Goal: Information Seeking & Learning: Learn about a topic

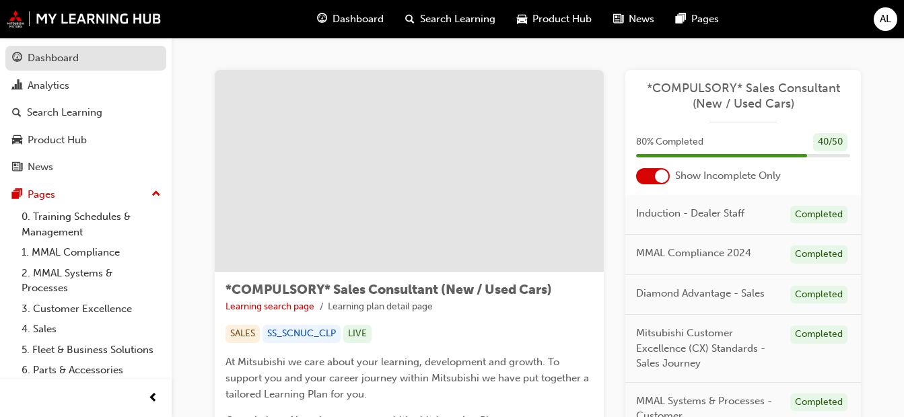
click at [48, 58] on div "Dashboard" at bounding box center [53, 57] width 51 height 15
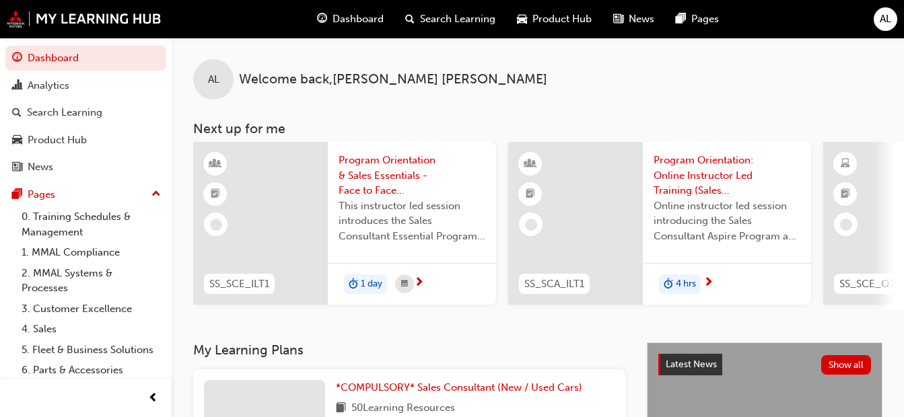
click at [836, 78] on div "AL Welcome back , [PERSON_NAME]" at bounding box center [538, 69] width 732 height 62
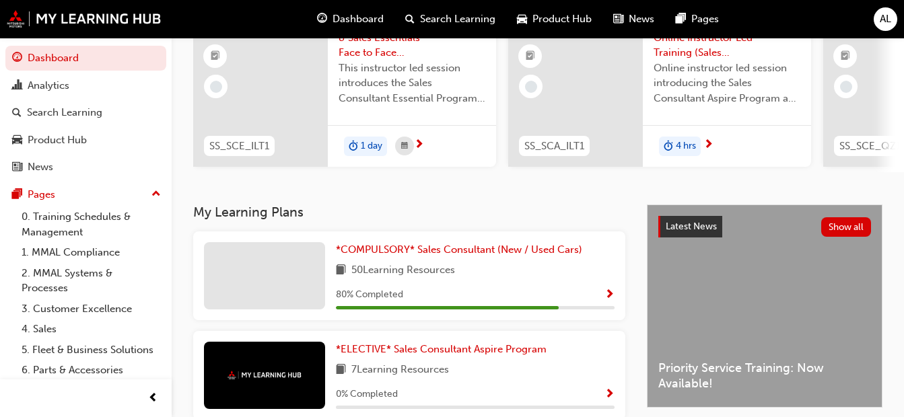
scroll to position [269, 0]
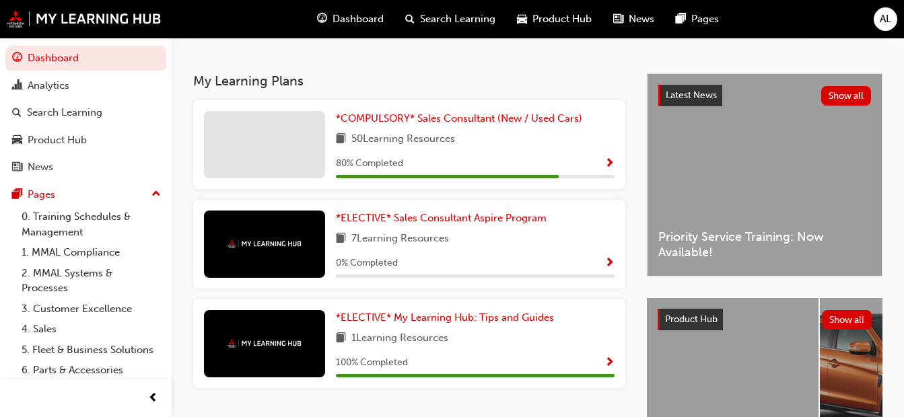
click at [541, 234] on div "*ELECTIVE* Sales Consultant Aspire Program 7 Learning Resources 0 % Completed" at bounding box center [475, 244] width 279 height 67
click at [513, 221] on span "*ELECTIVE* Sales Consultant Aspire Program" at bounding box center [441, 218] width 211 height 12
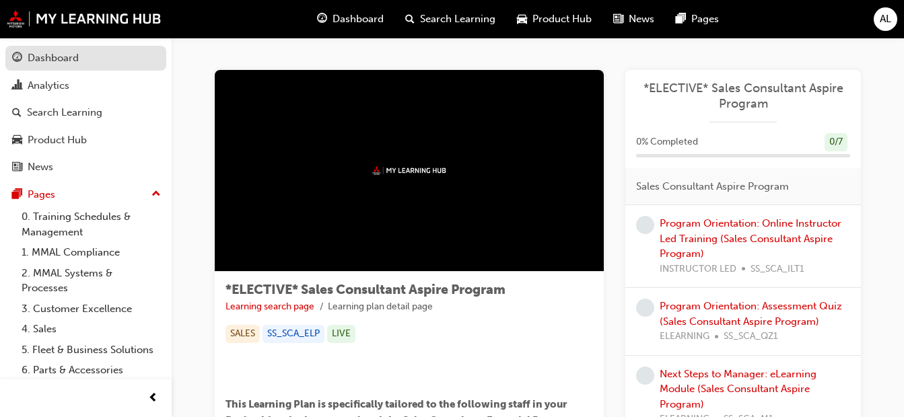
click at [65, 49] on link "Dashboard" at bounding box center [85, 58] width 161 height 25
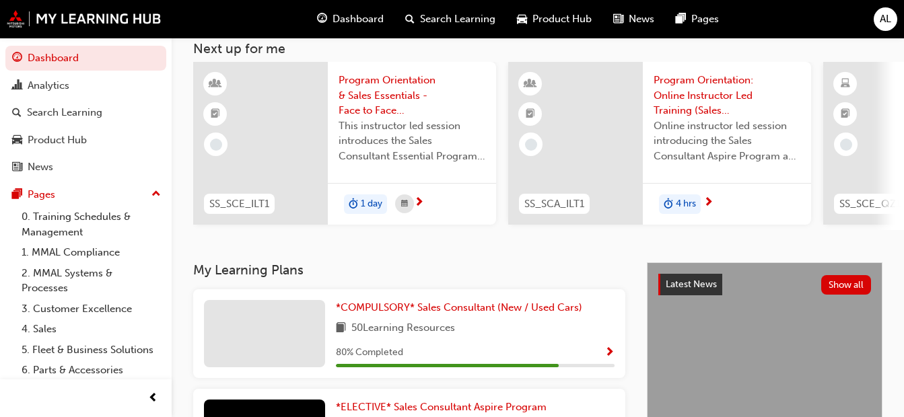
scroll to position [50, 0]
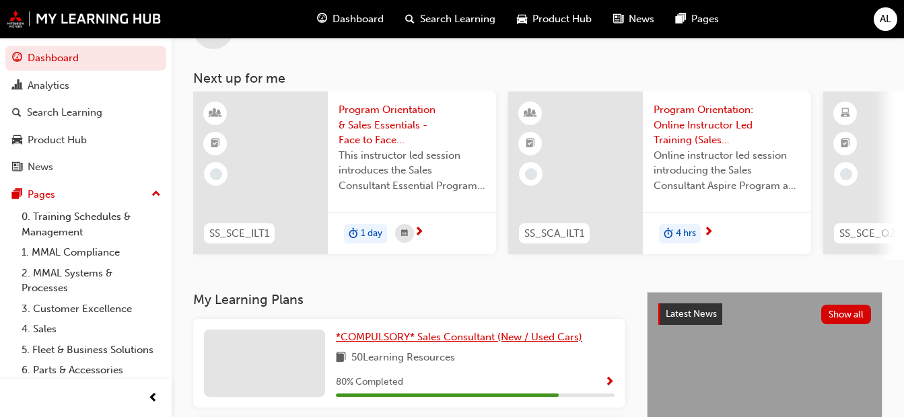
click at [480, 338] on span "*COMPULSORY* Sales Consultant (New / Used Cars)" at bounding box center [459, 337] width 246 height 12
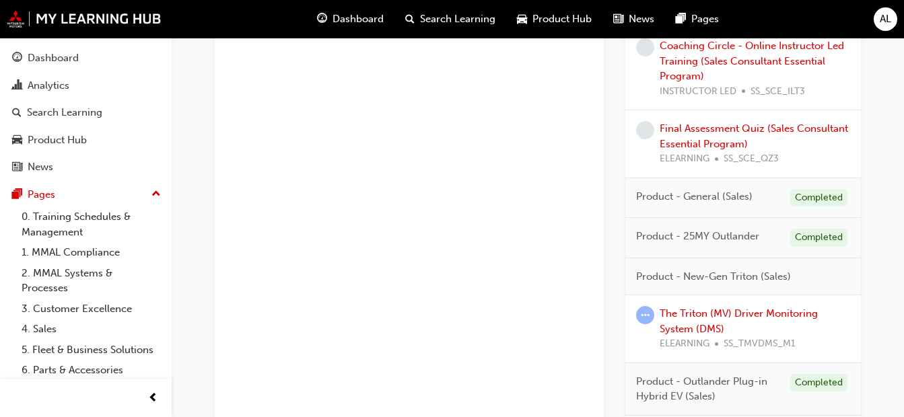
scroll to position [1144, 0]
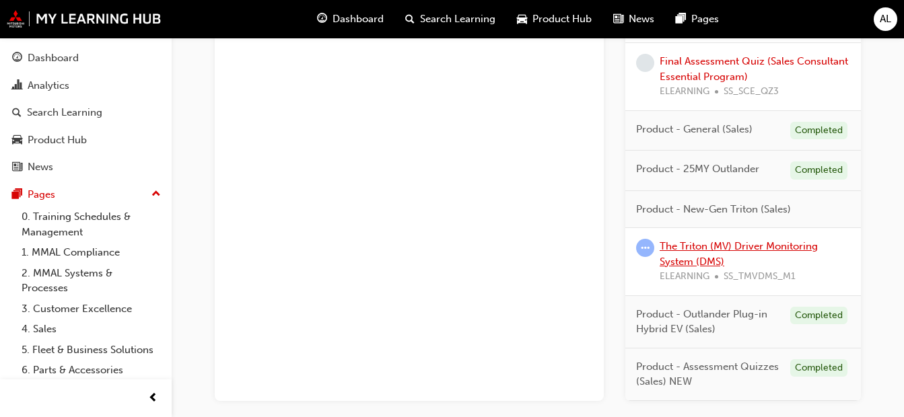
click at [704, 248] on link "The Triton (MV) Driver Monitoring System (DMS)" at bounding box center [738, 254] width 158 height 28
